Goal: Find specific page/section: Find specific page/section

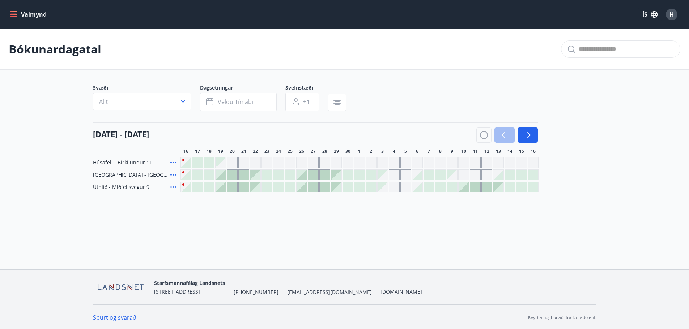
click at [39, 14] on button "Valmynd" at bounding box center [29, 14] width 41 height 13
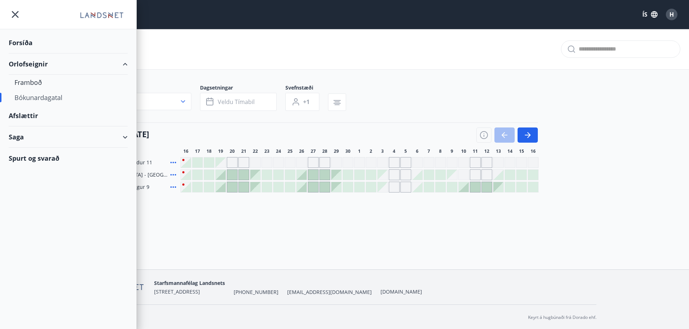
click at [43, 97] on div "Bókunardagatal" at bounding box center [67, 97] width 107 height 15
click at [26, 94] on div "Bókunardagatal" at bounding box center [67, 97] width 107 height 15
click at [28, 100] on div "Bókunardagatal" at bounding box center [67, 97] width 107 height 15
click at [191, 42] on div "Bókunardagatal" at bounding box center [344, 49] width 689 height 41
